Goal: Information Seeking & Learning: Learn about a topic

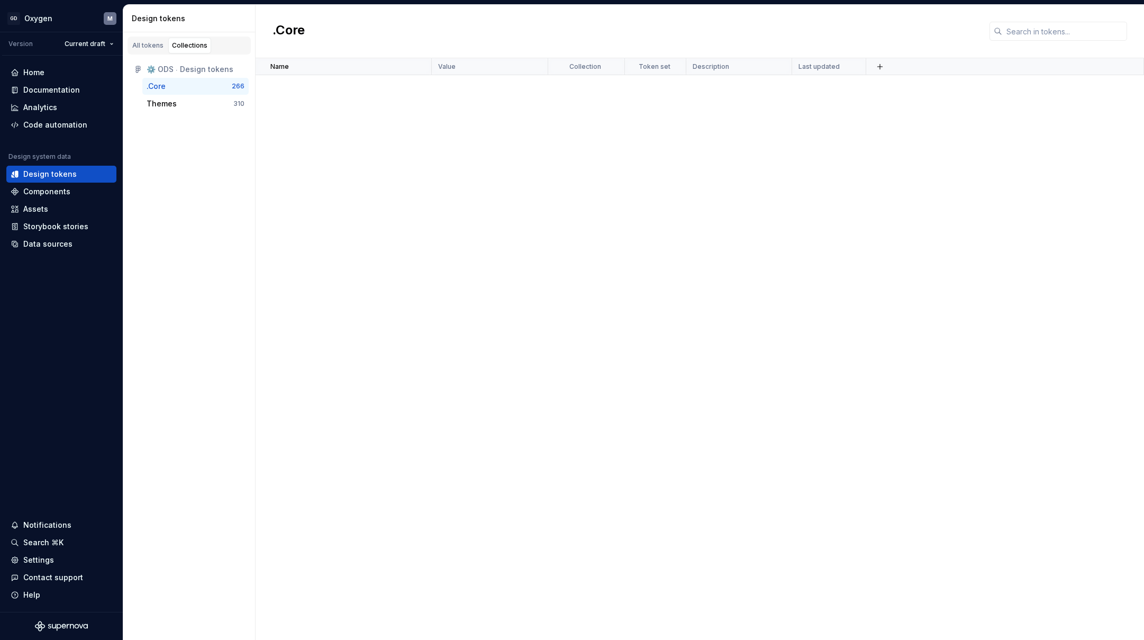
scroll to position [1471, 0]
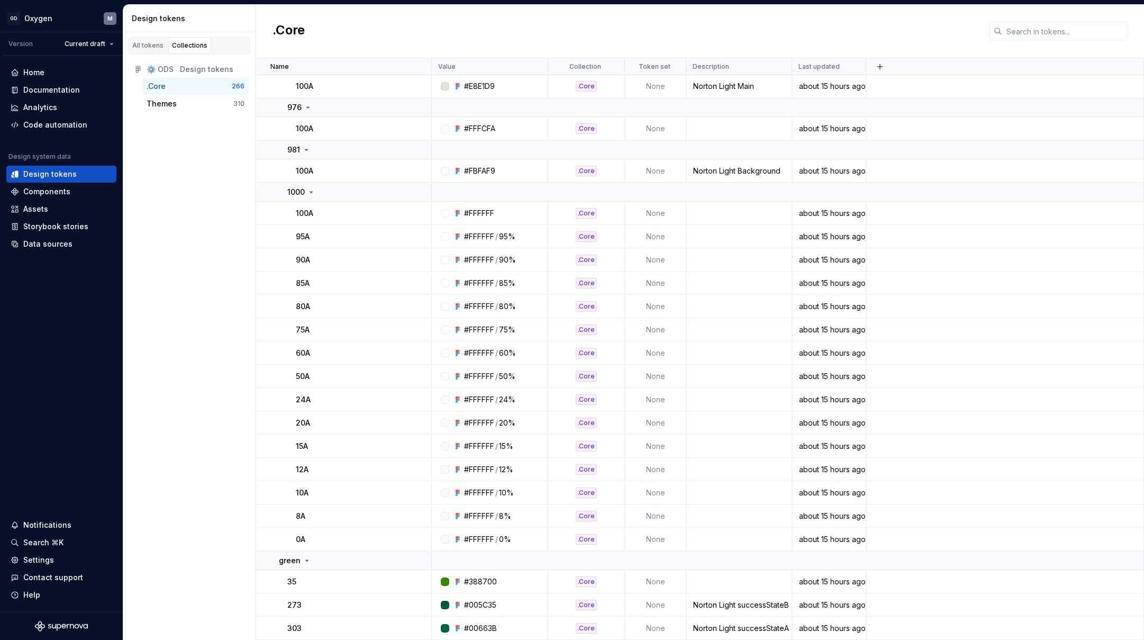
click at [193, 49] on div "Collections" at bounding box center [189, 45] width 35 height 8
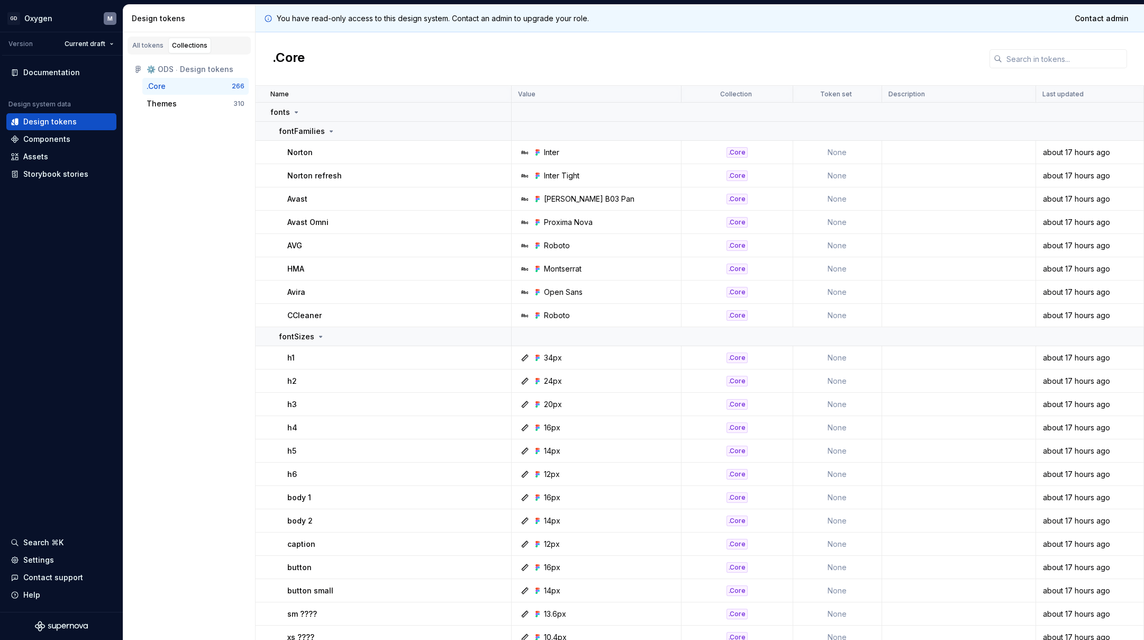
click at [170, 86] on div ".Core" at bounding box center [189, 86] width 85 height 11
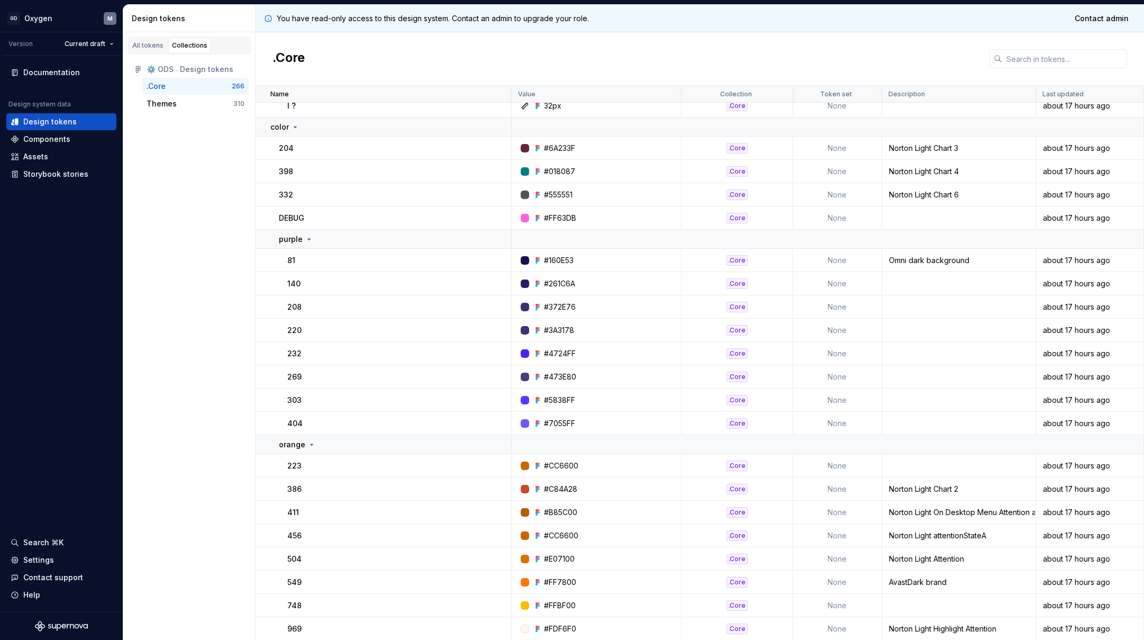
scroll to position [1600, 0]
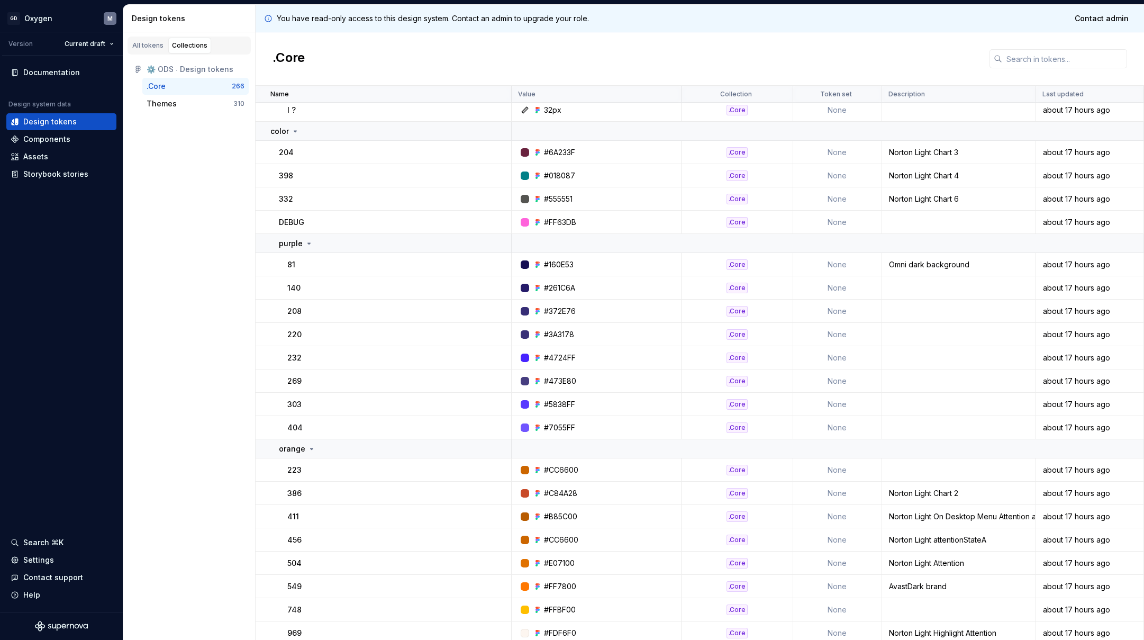
click at [151, 54] on div "All tokens Collections" at bounding box center [188, 46] width 123 height 18
click at [146, 42] on div "All tokens" at bounding box center [147, 45] width 31 height 8
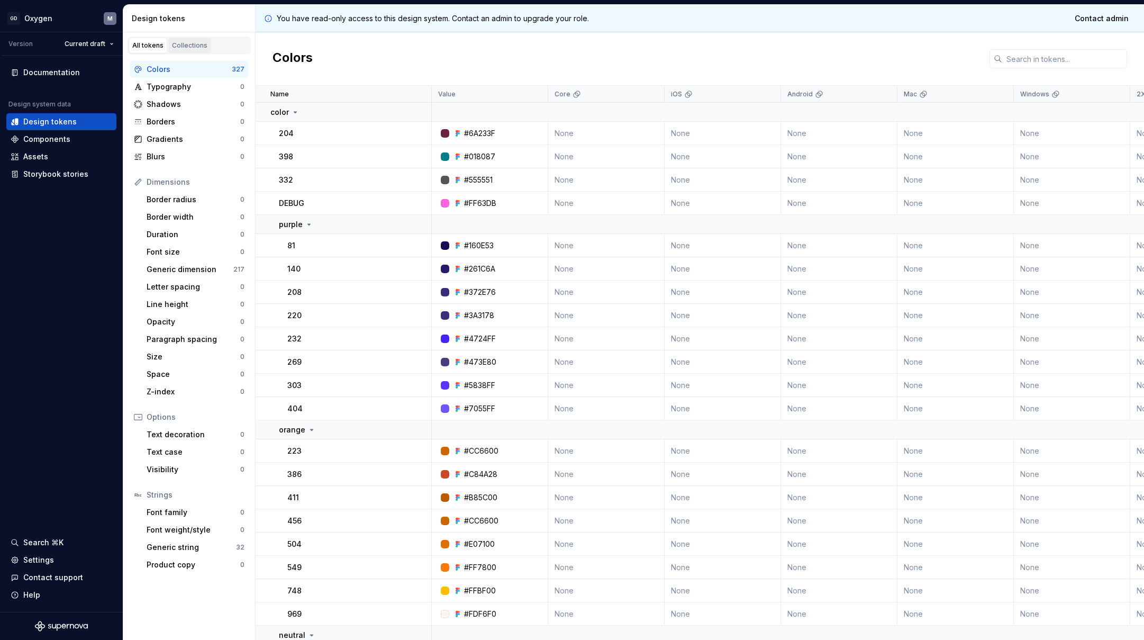
click at [189, 47] on div "Collections" at bounding box center [189, 45] width 35 height 8
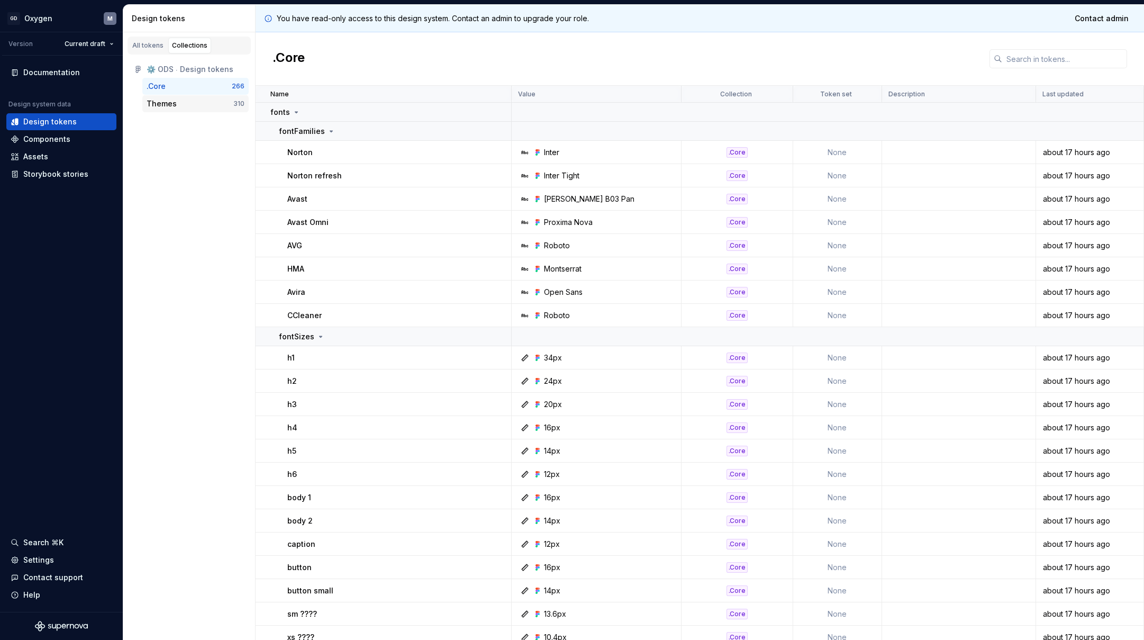
click at [174, 104] on div "Themes" at bounding box center [162, 103] width 30 height 11
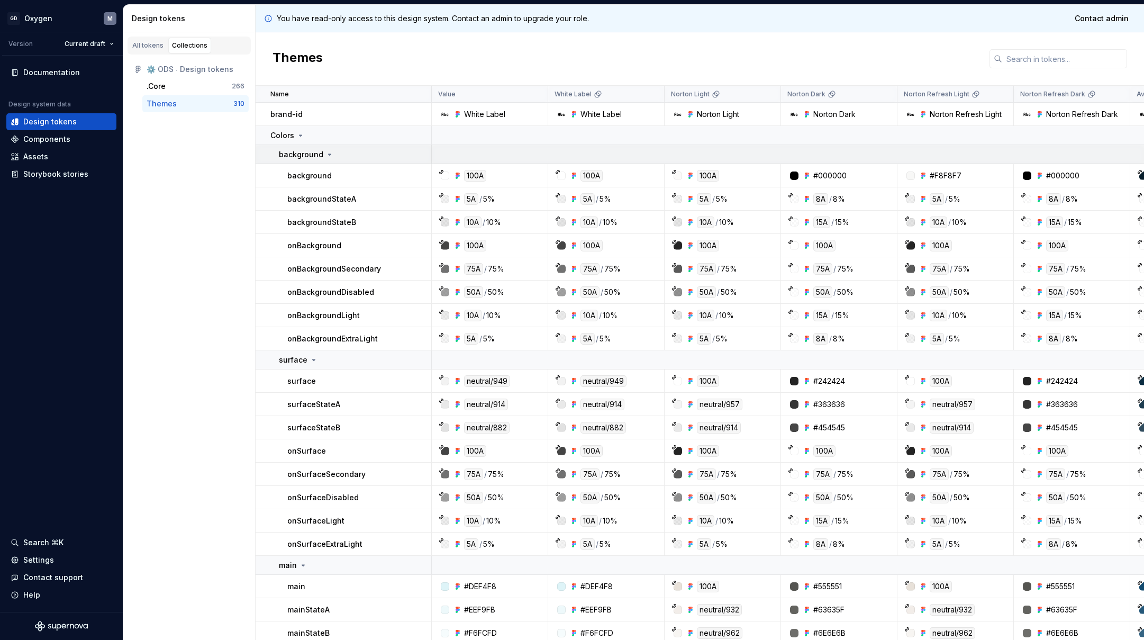
click at [330, 154] on icon at bounding box center [329, 154] width 8 height 8
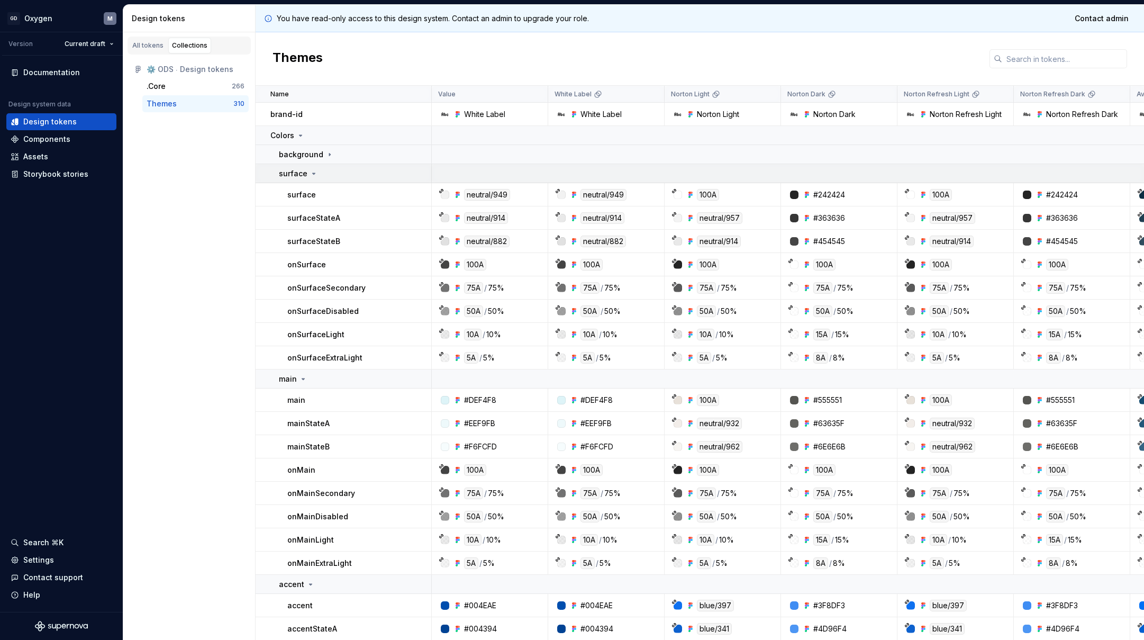
click at [313, 176] on icon at bounding box center [313, 173] width 8 height 8
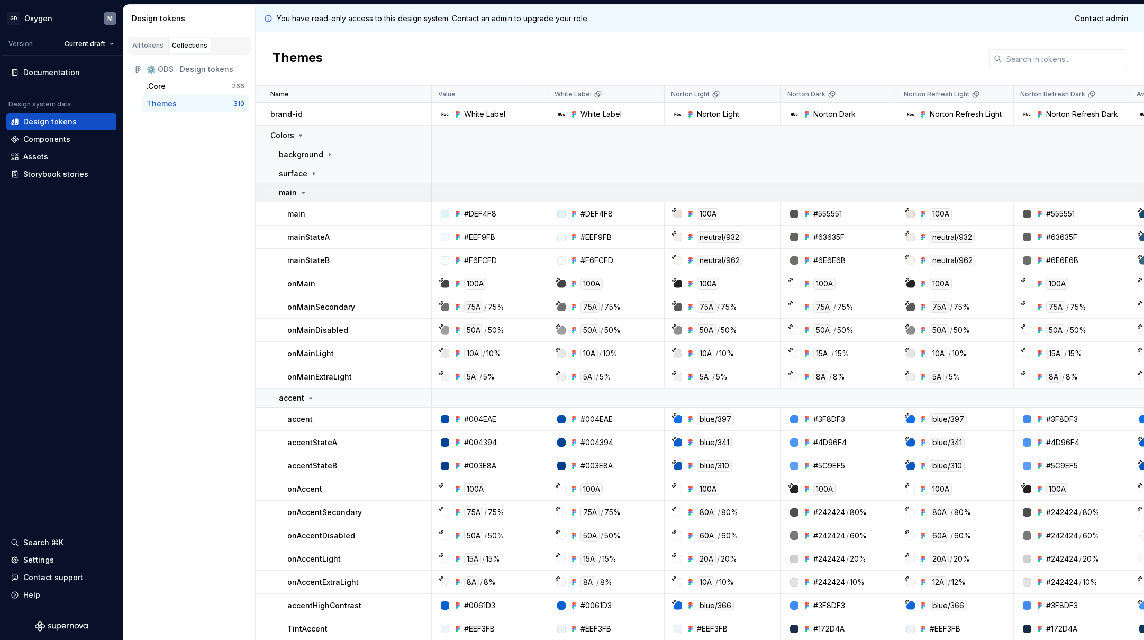
click at [304, 194] on icon at bounding box center [303, 192] width 8 height 8
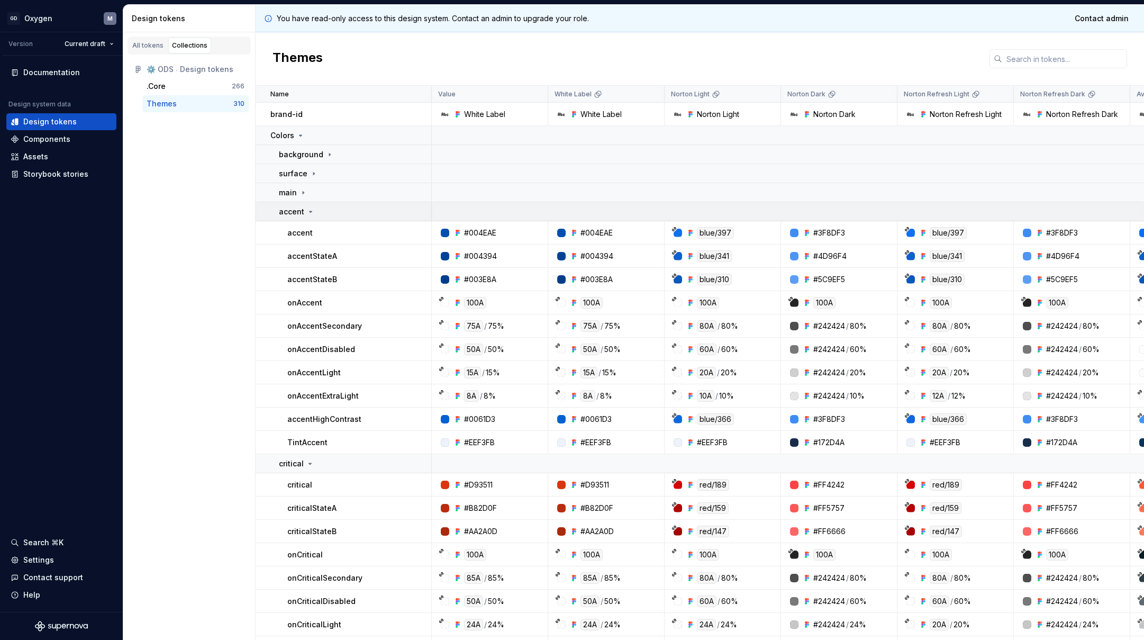
click at [309, 211] on icon at bounding box center [310, 211] width 3 height 1
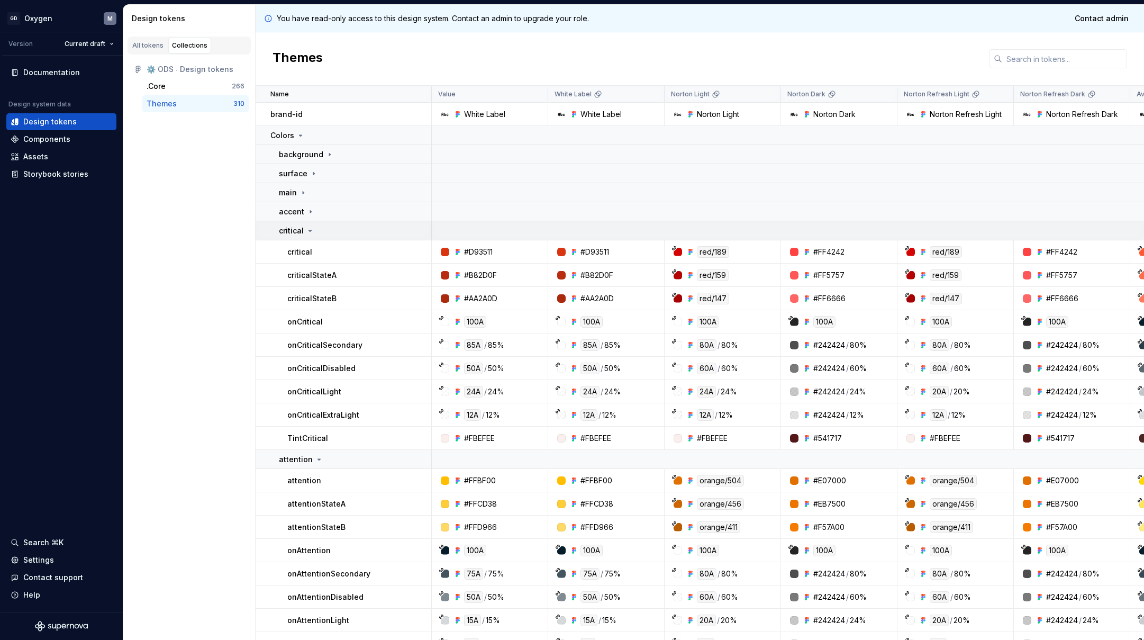
click at [312, 233] on icon at bounding box center [310, 230] width 8 height 8
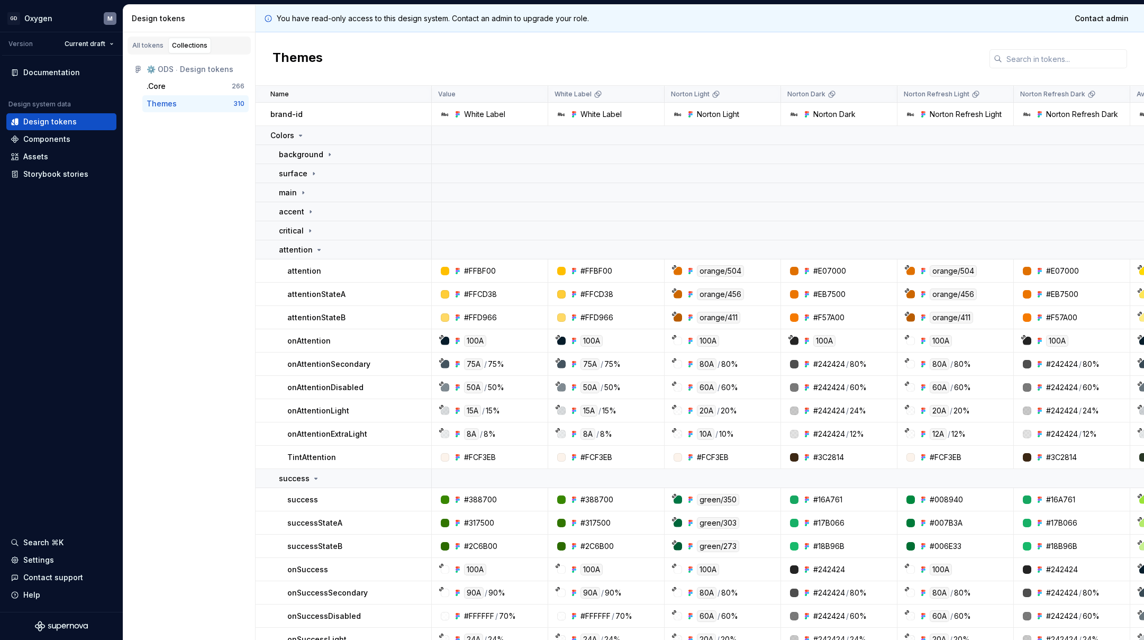
drag, startPoint x: 316, startPoint y: 248, endPoint x: 316, endPoint y: 263, distance: 15.4
click at [316, 248] on icon at bounding box center [319, 249] width 8 height 8
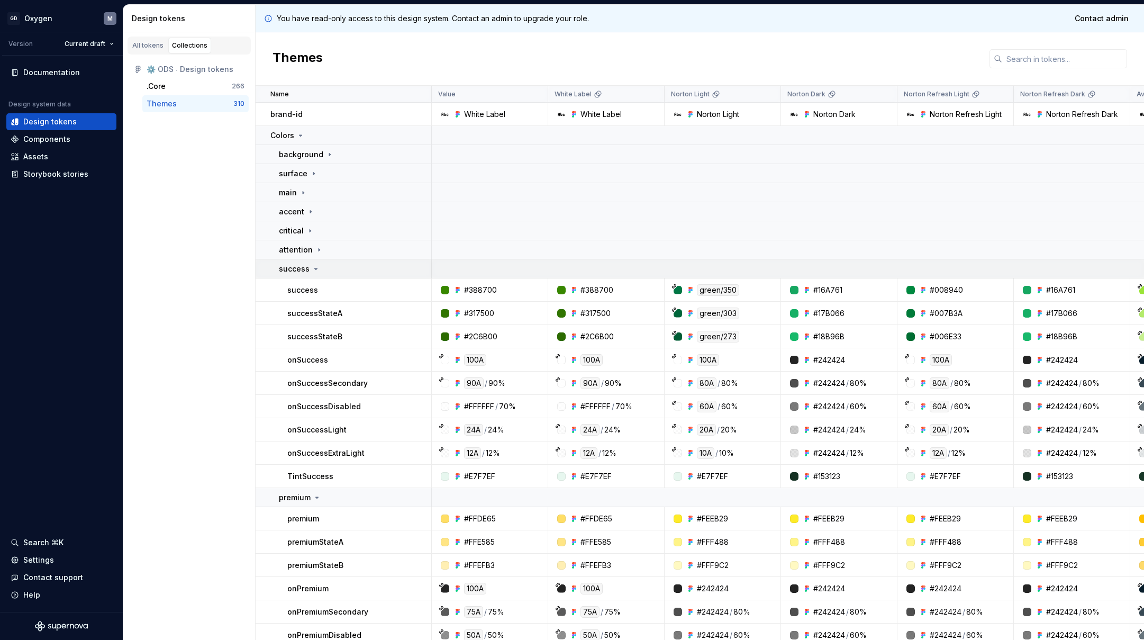
click at [318, 270] on icon at bounding box center [316, 268] width 8 height 8
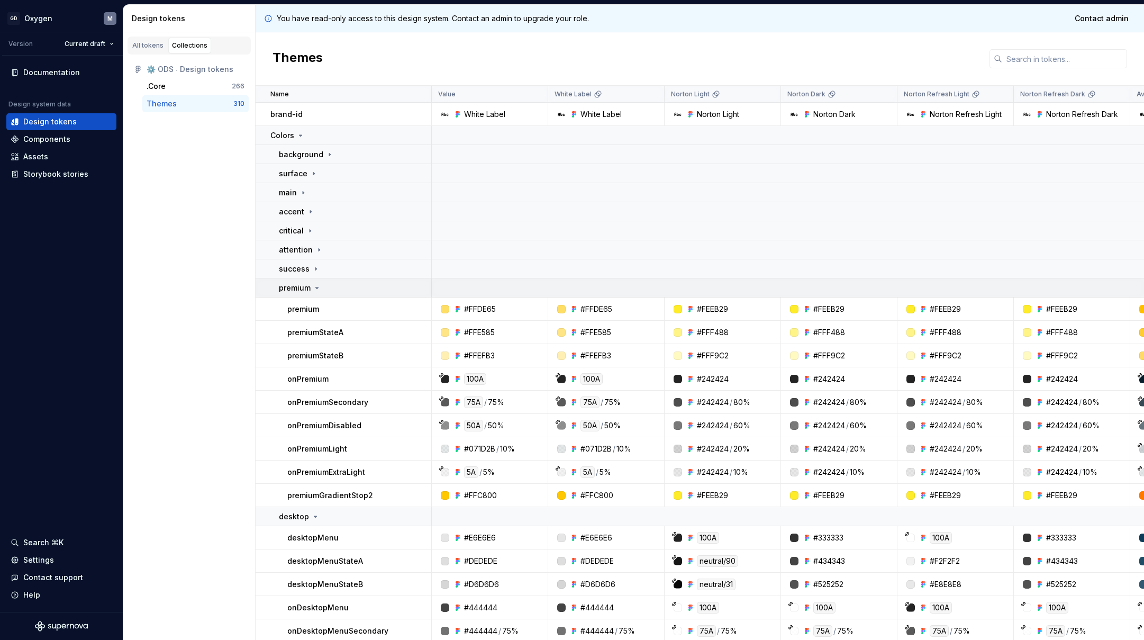
click at [316, 287] on icon at bounding box center [317, 288] width 8 height 8
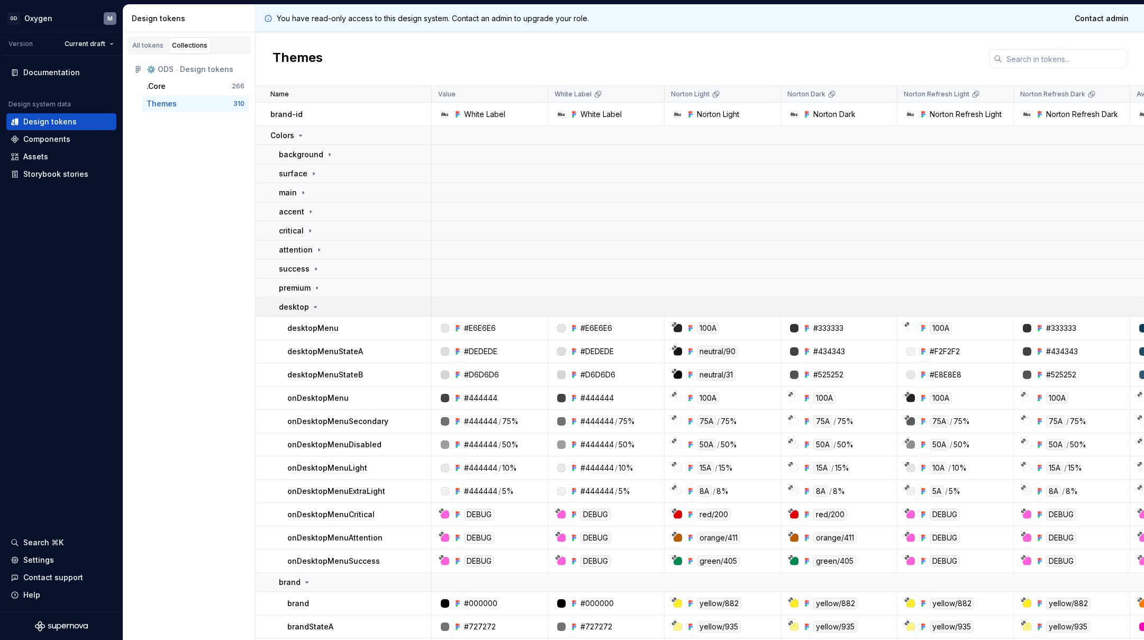
click at [315, 307] on icon at bounding box center [315, 307] width 8 height 8
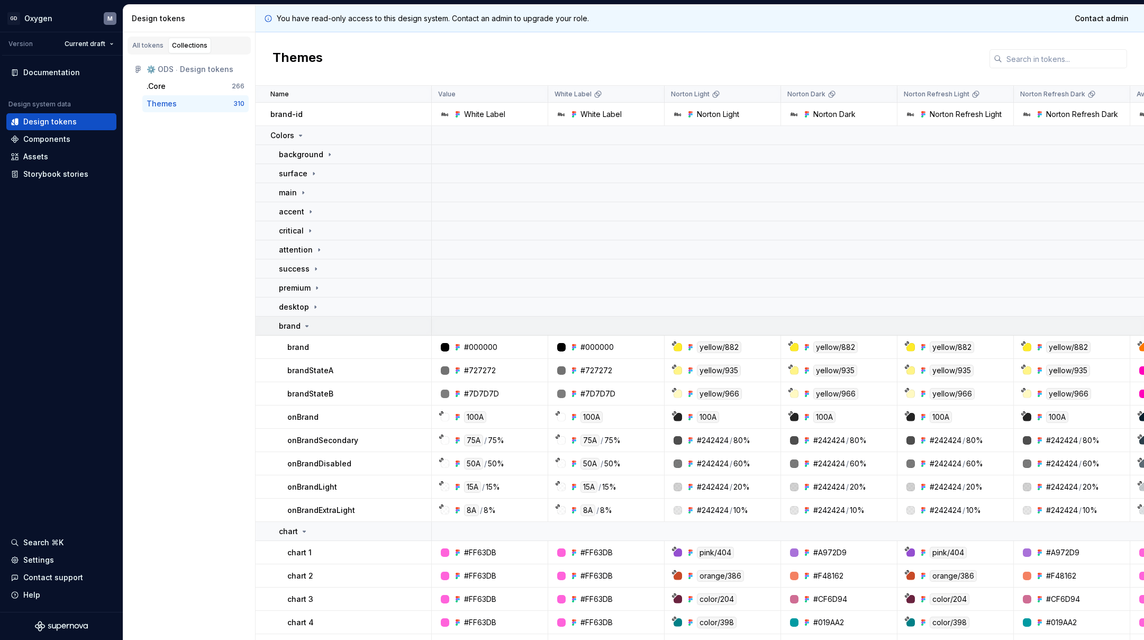
click at [306, 326] on icon at bounding box center [307, 325] width 3 height 1
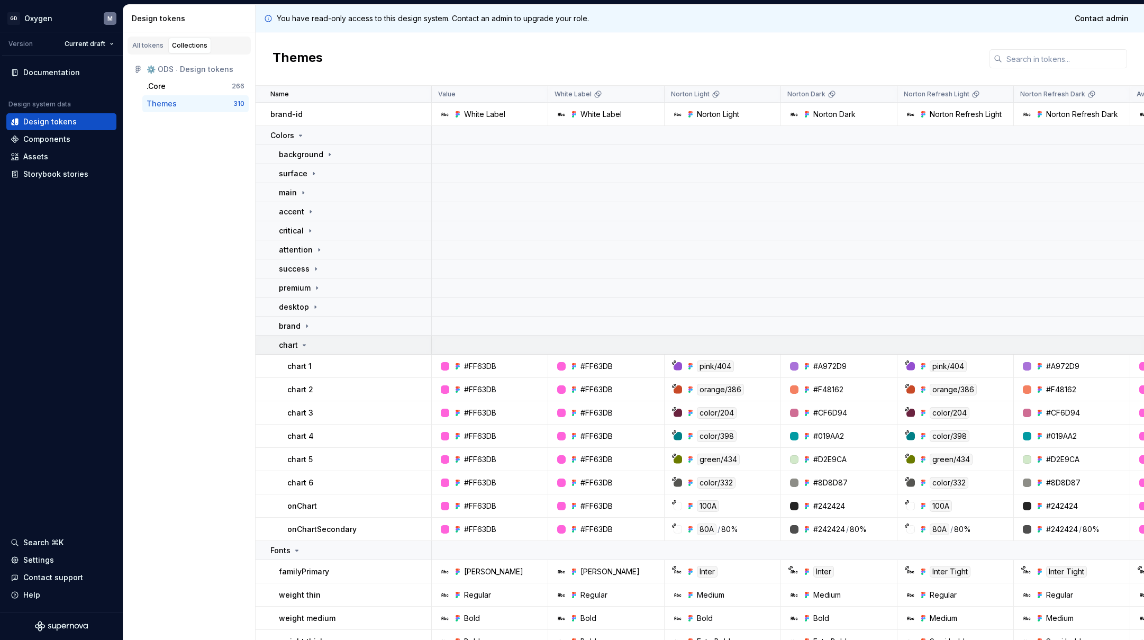
click at [305, 344] on icon at bounding box center [304, 344] width 3 height 1
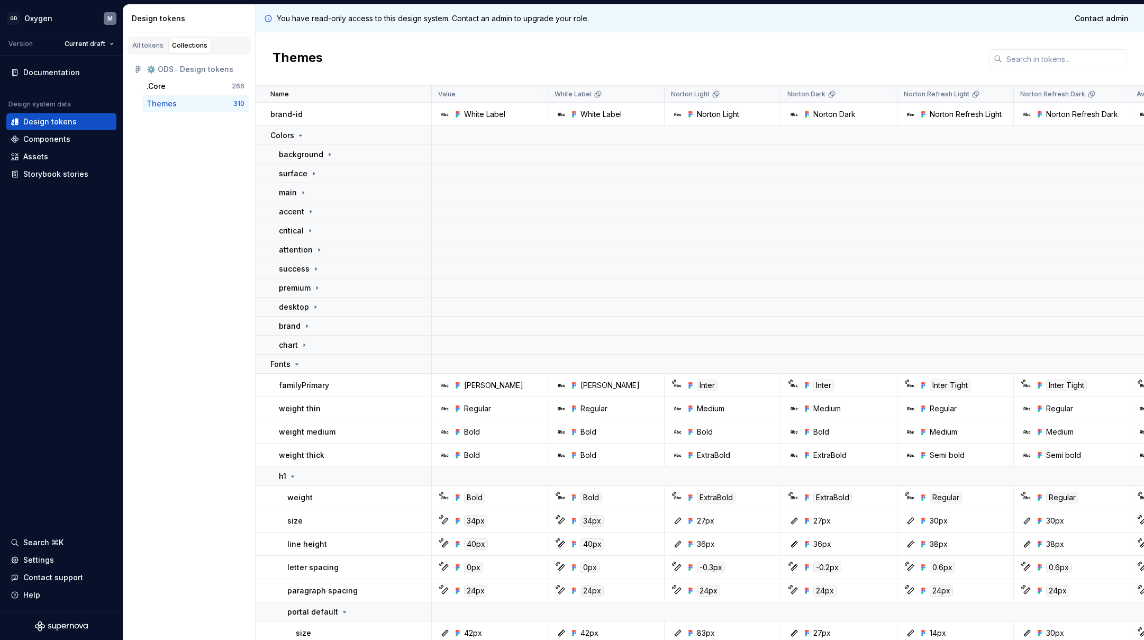
click at [189, 111] on div "Themes 310" at bounding box center [195, 103] width 106 height 17
click at [153, 50] on link "All tokens" at bounding box center [148, 46] width 39 height 16
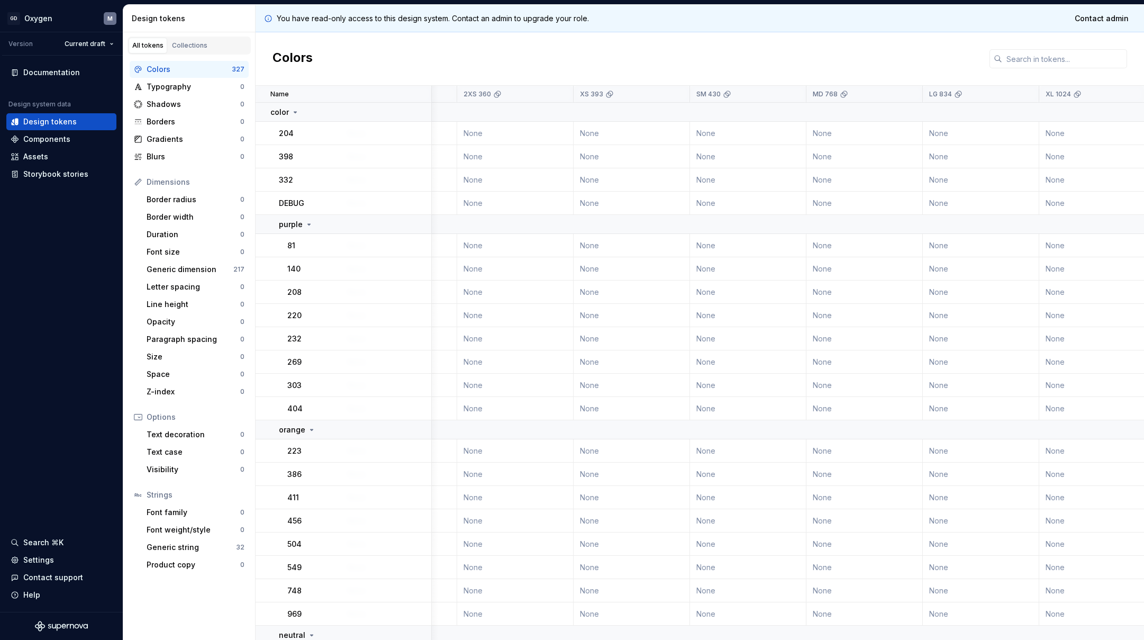
scroll to position [0, 735]
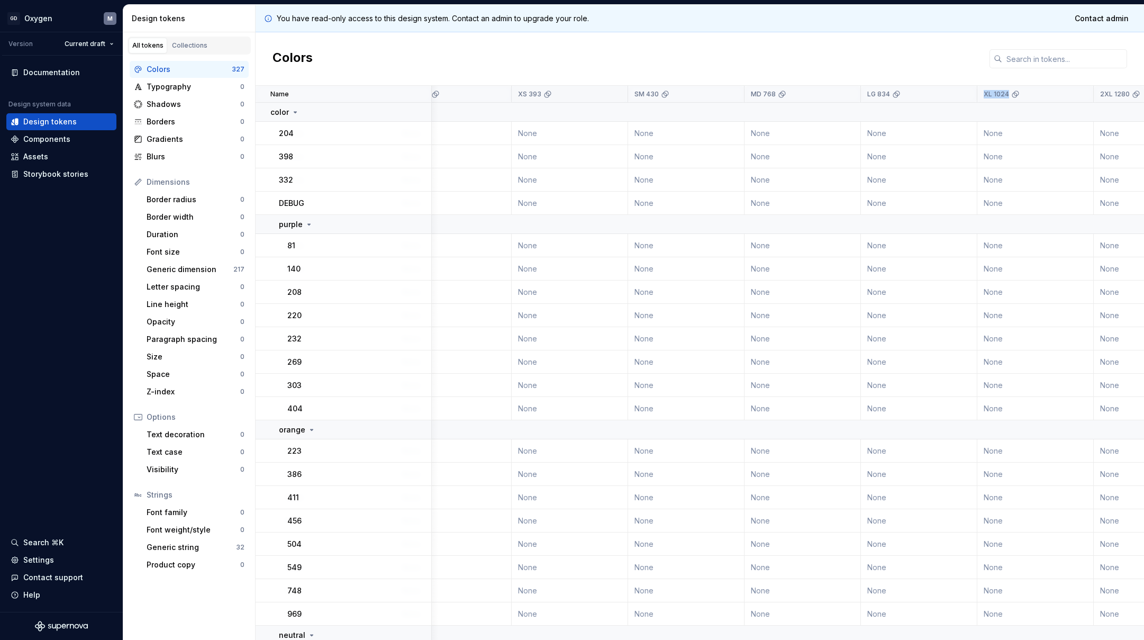
drag, startPoint x: 518, startPoint y: 94, endPoint x: 1029, endPoint y: 90, distance: 511.0
click at [541, 90] on p "XS 393" at bounding box center [529, 94] width 23 height 8
click at [183, 48] on div "Collections" at bounding box center [189, 45] width 35 height 8
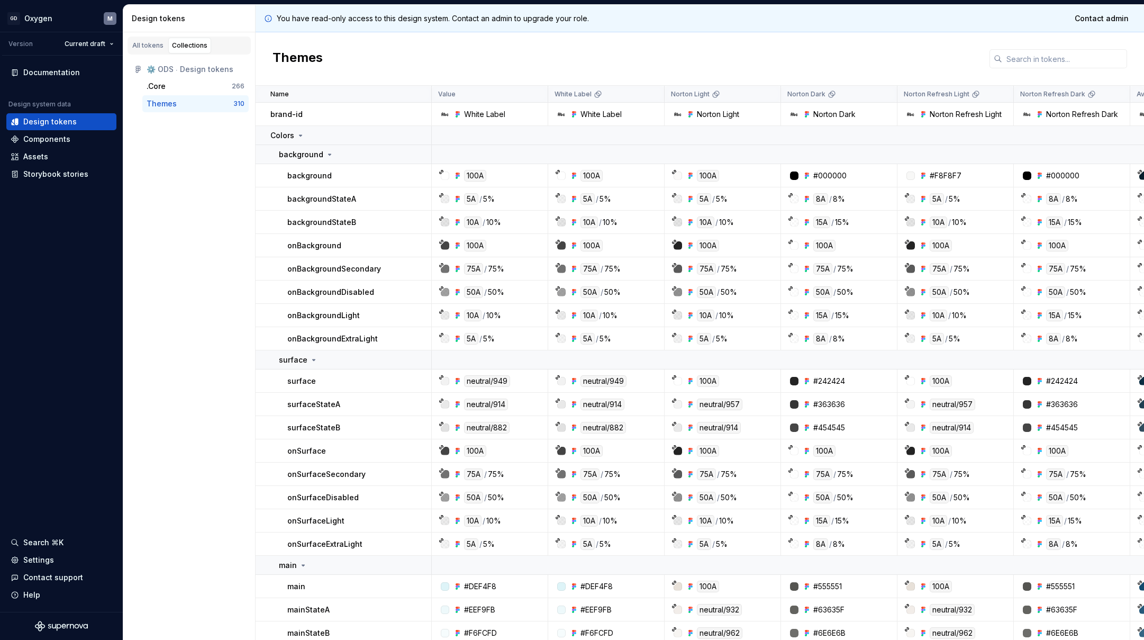
click at [178, 105] on div "Themes" at bounding box center [190, 103] width 87 height 11
click at [302, 135] on icon at bounding box center [300, 135] width 8 height 8
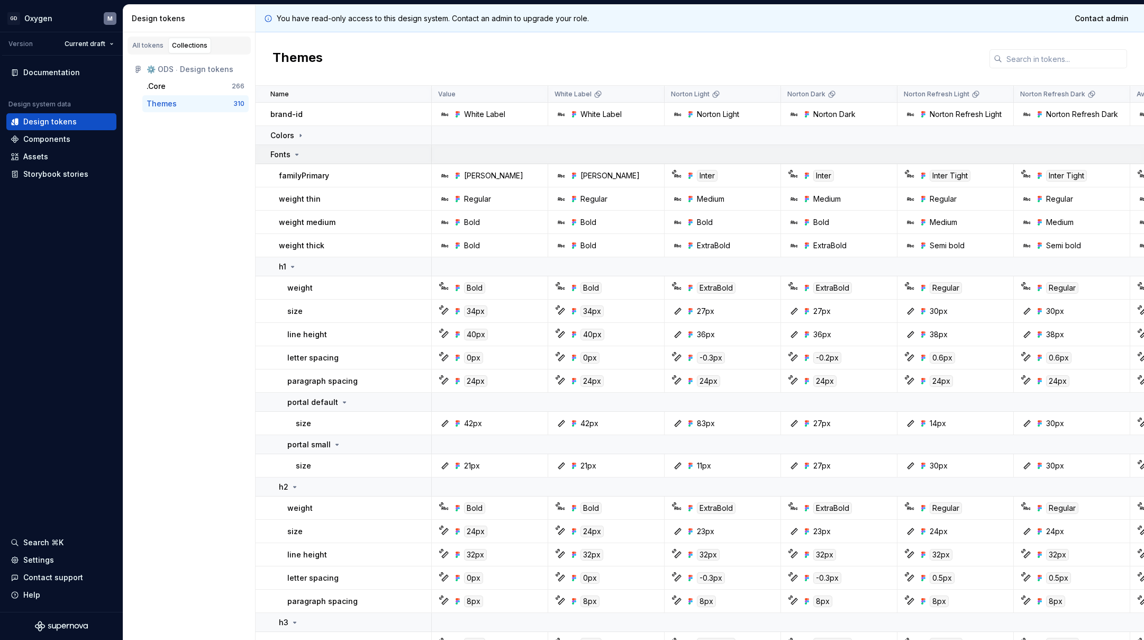
click at [297, 153] on icon at bounding box center [297, 154] width 8 height 8
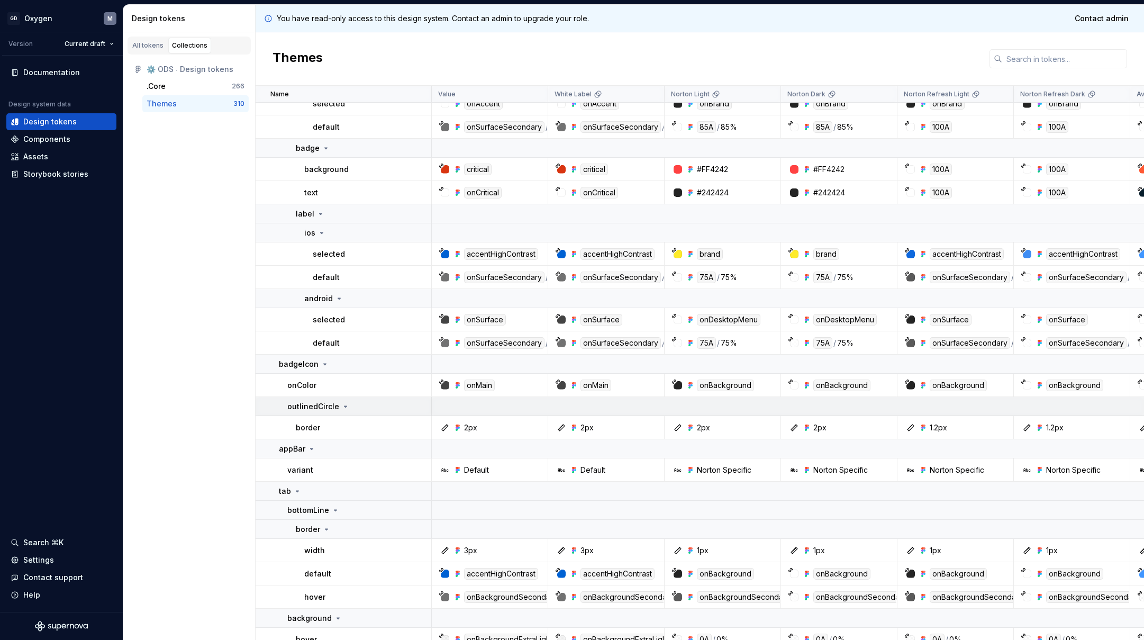
scroll to position [3559, 0]
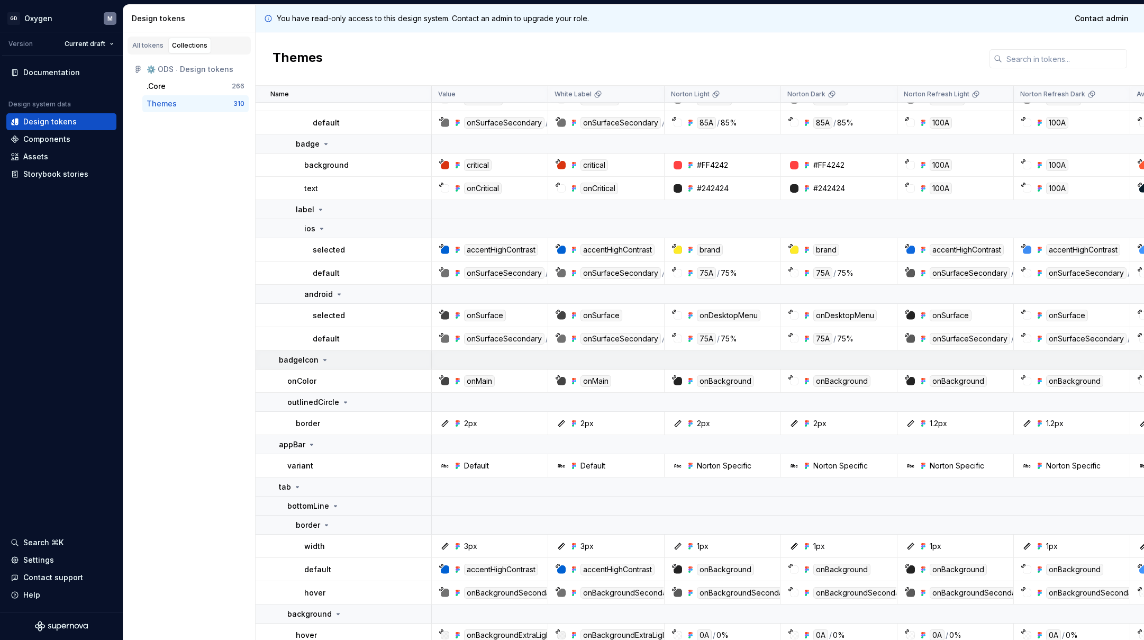
click at [296, 354] on p "badgeIcon" at bounding box center [299, 359] width 40 height 11
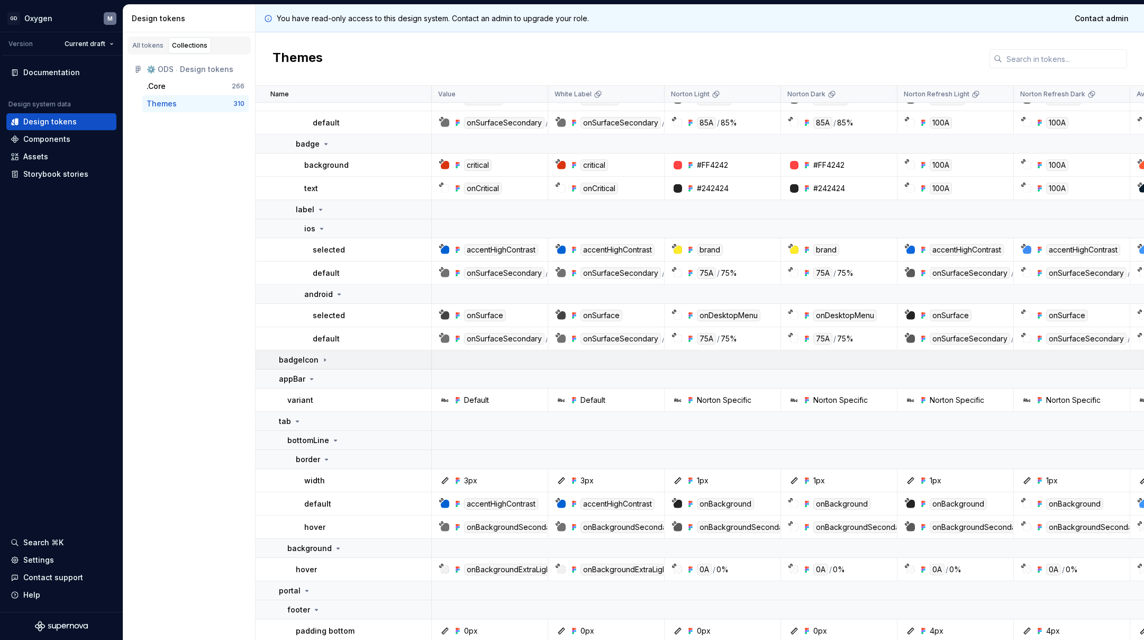
click at [297, 357] on p "badgeIcon" at bounding box center [299, 359] width 40 height 11
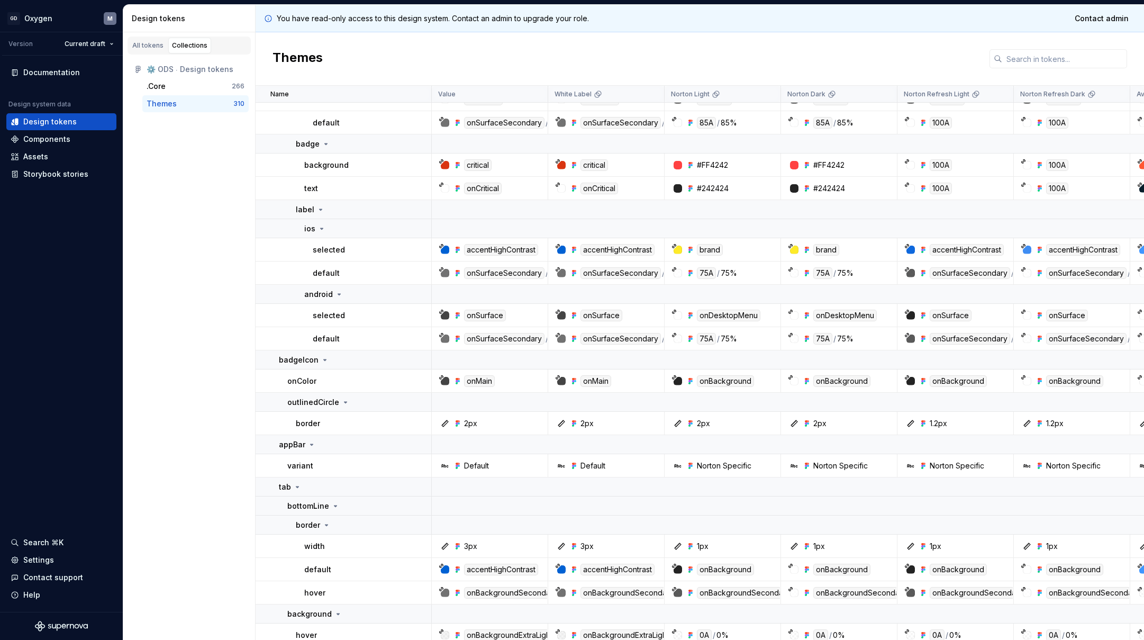
click at [311, 380] on p "onColor" at bounding box center [301, 381] width 29 height 11
click at [316, 405] on p "outlinedCircle" at bounding box center [313, 402] width 52 height 11
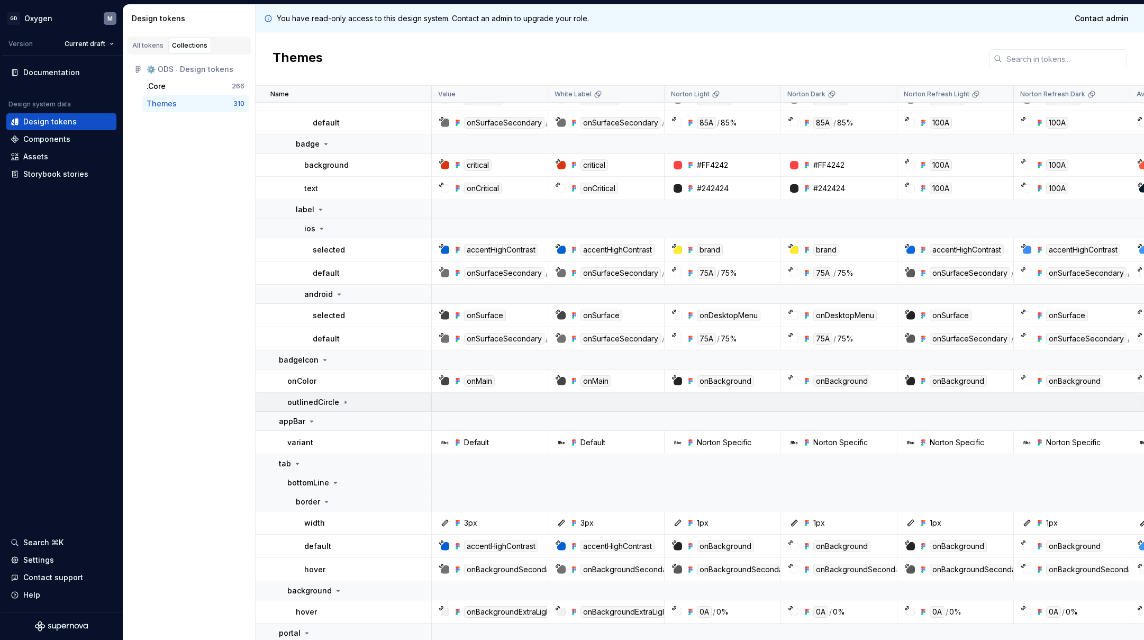
click at [317, 403] on p "outlinedCircle" at bounding box center [313, 402] width 52 height 11
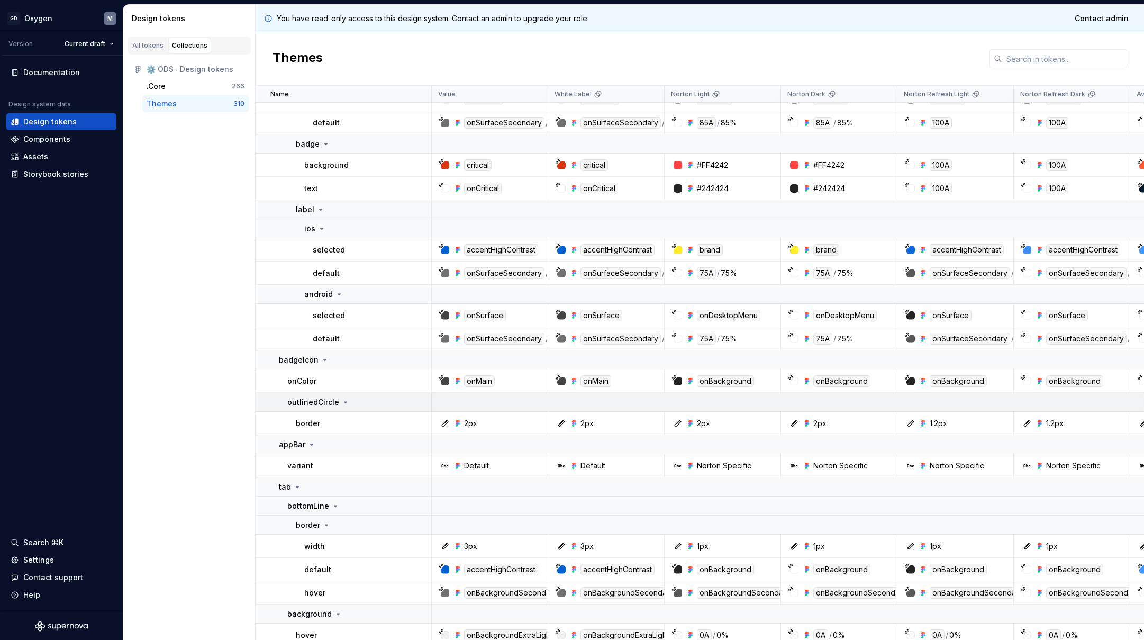
click at [344, 402] on icon at bounding box center [345, 402] width 3 height 1
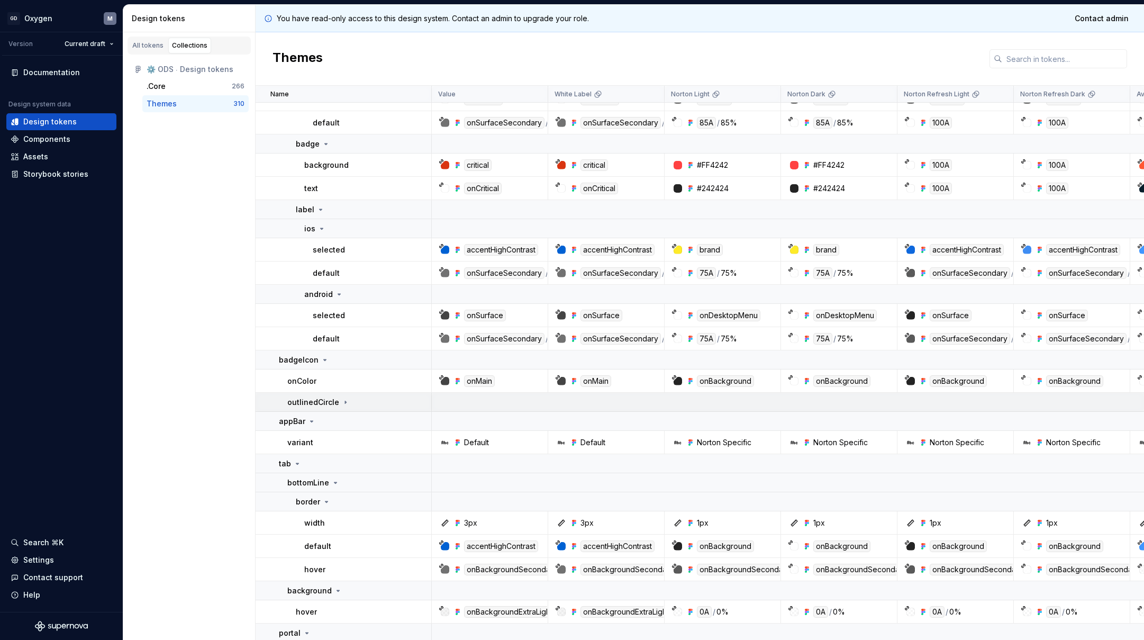
click at [345, 402] on icon at bounding box center [345, 401] width 1 height 3
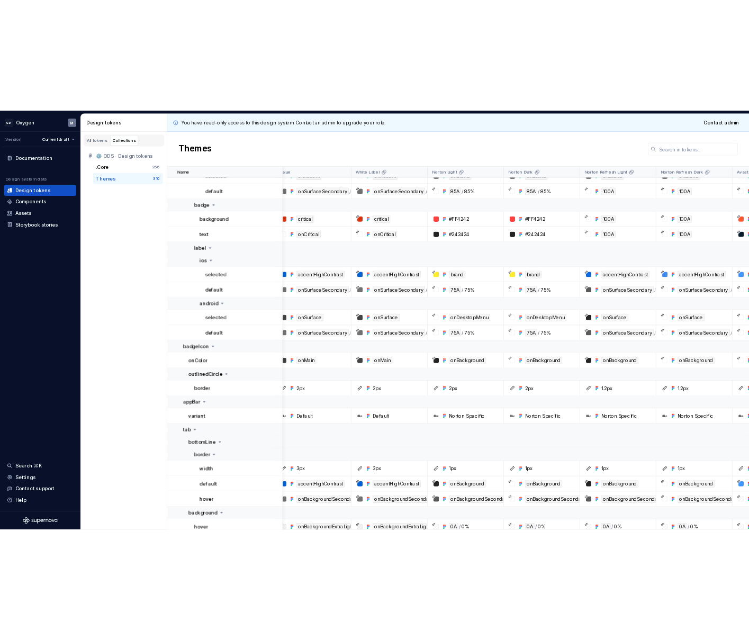
scroll to position [3559, 0]
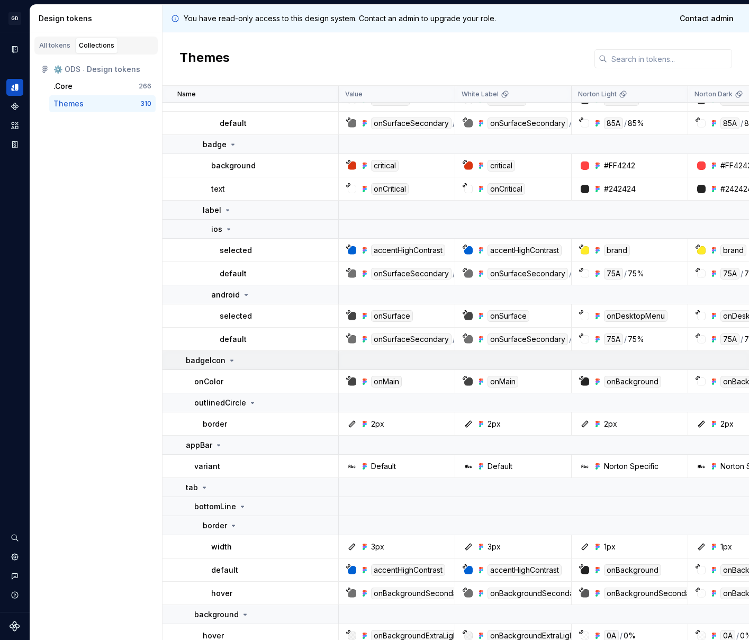
click at [214, 364] on p "badgeIcon" at bounding box center [206, 360] width 40 height 11
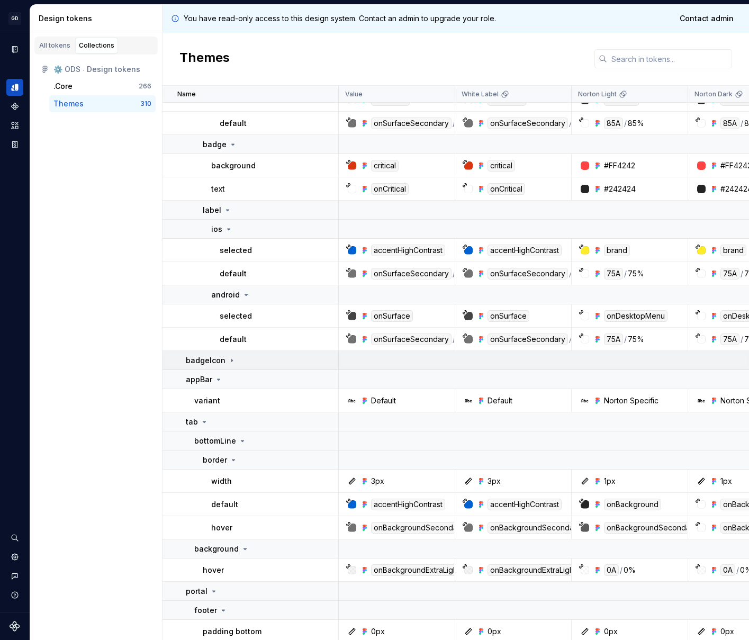
click at [215, 361] on p "badgeIcon" at bounding box center [206, 360] width 40 height 11
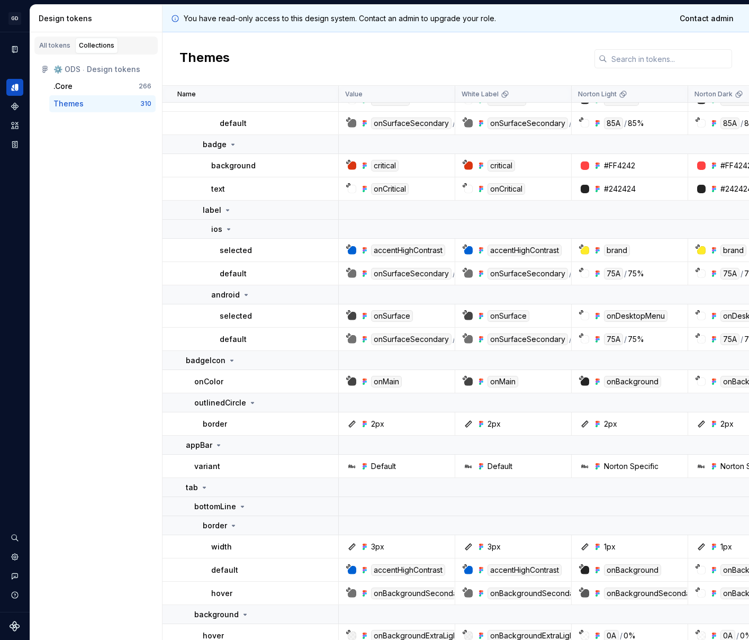
drag, startPoint x: 460, startPoint y: 426, endPoint x: 587, endPoint y: 518, distance: 156.7
click at [570, 429] on div "2px" at bounding box center [512, 423] width 115 height 11
